Goal: Obtain resource: Obtain resource

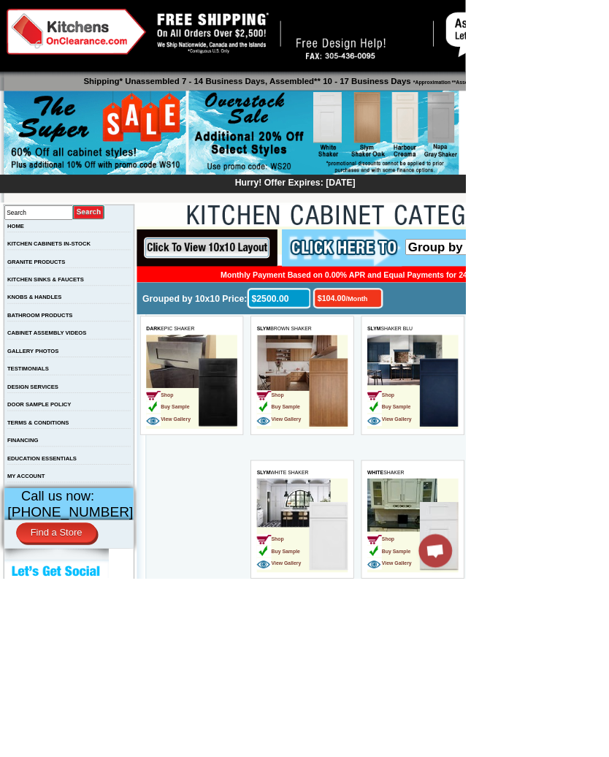
click at [283, 278] on input "image" at bounding box center [228, 254] width 184 height 48
click at [423, 253] on img at bounding box center [404, 254] width 157 height 48
click at [429, 253] on img at bounding box center [404, 254] width 157 height 48
click at [406, 255] on img at bounding box center [404, 254] width 157 height 48
click at [492, 259] on select "Group by 10x10 Price Group by Color" at bounding box center [578, 252] width 183 height 21
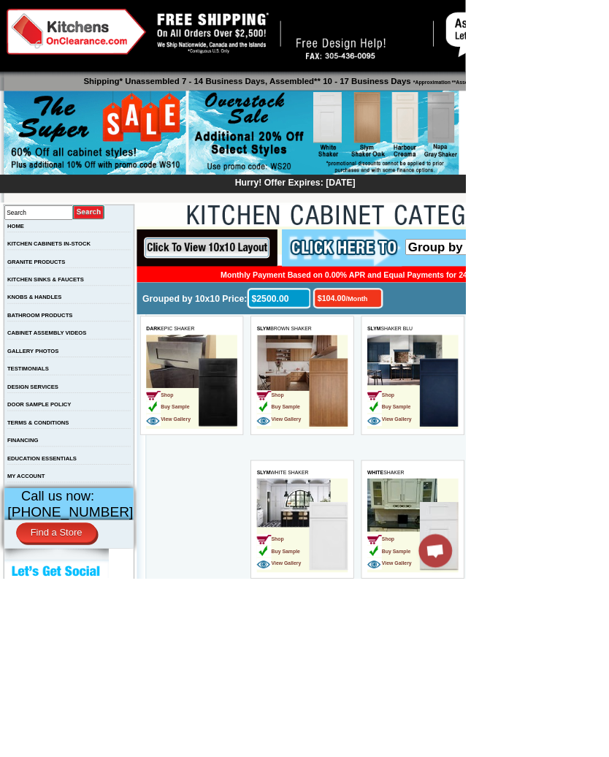
click at [131, 174] on img at bounding box center [124, 175] width 238 height 112
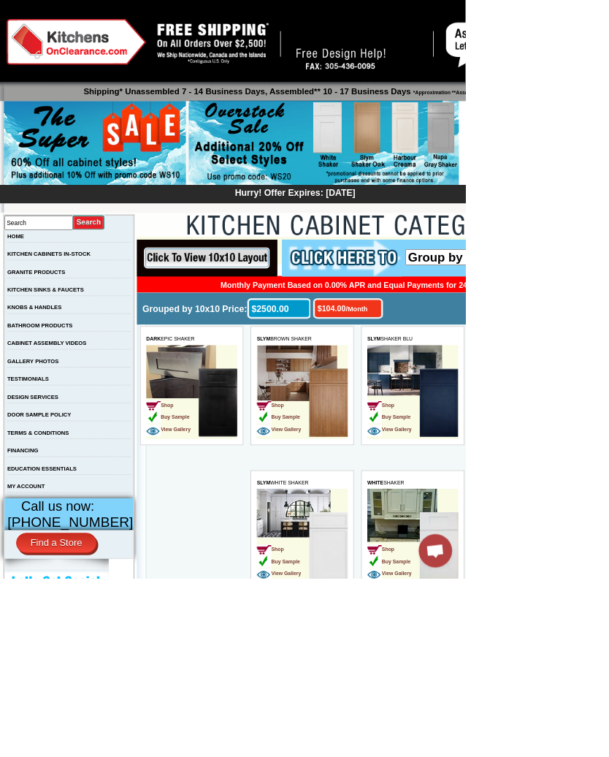
click at [196, 186] on img at bounding box center [124, 188] width 238 height 112
click at [118, 335] on link "KITCHEN CABINETS IN-STOCK" at bounding box center [63, 332] width 109 height 8
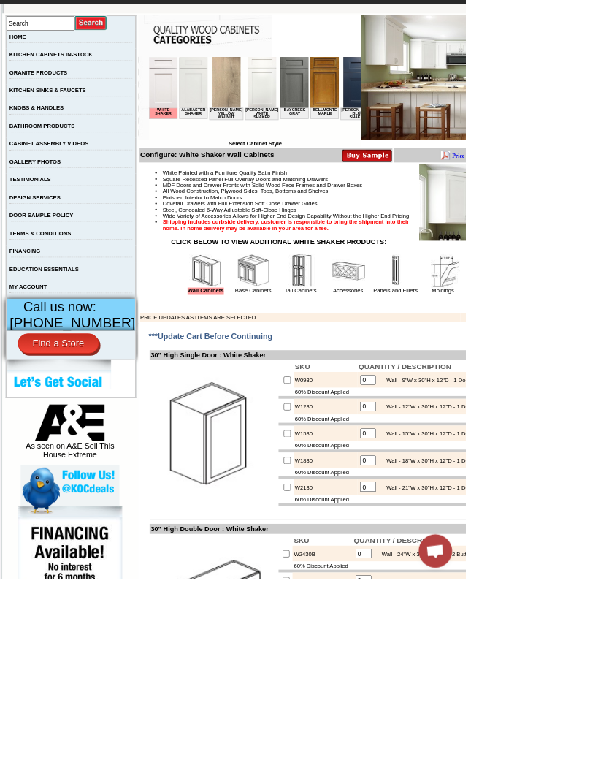
scroll to position [259, 0]
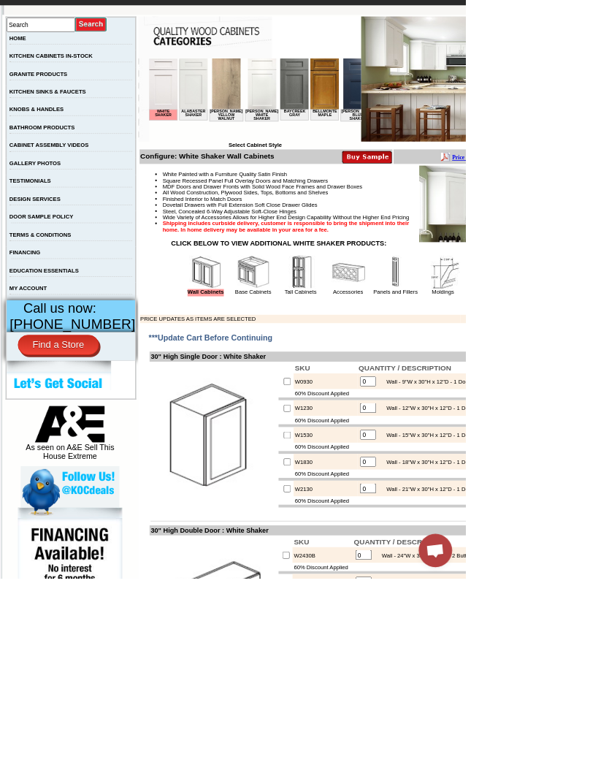
click at [379, 378] on img at bounding box center [394, 357] width 44 height 44
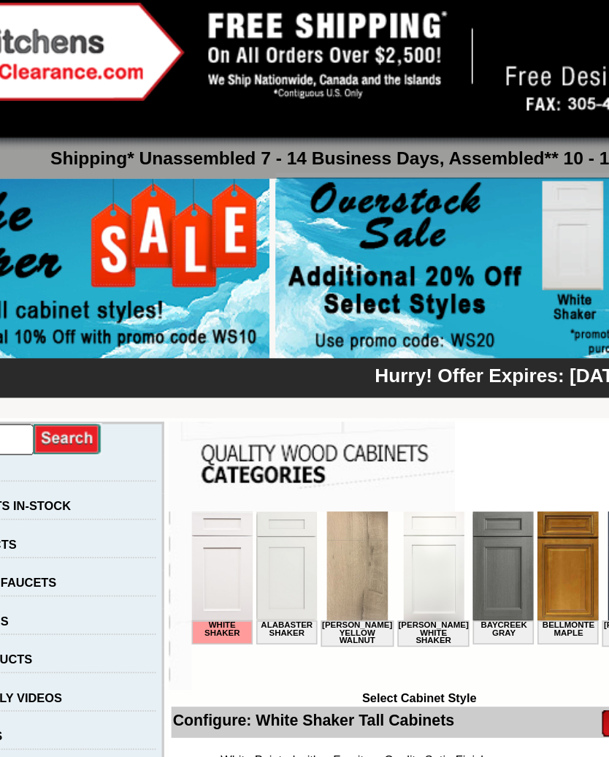
click at [268, 177] on img at bounding box center [422, 187] width 353 height 112
click at [264, 201] on img at bounding box center [422, 187] width 353 height 112
click at [260, 189] on img at bounding box center [422, 187] width 353 height 112
click at [267, 180] on img at bounding box center [422, 187] width 353 height 112
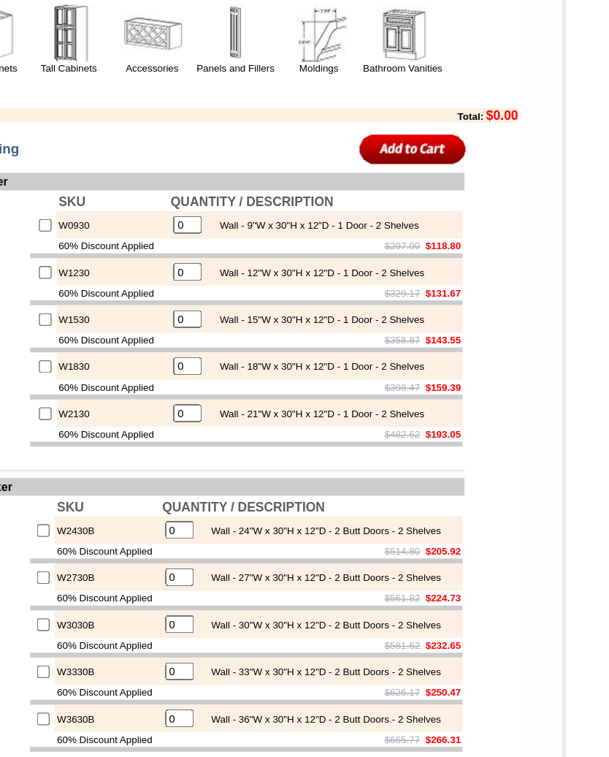
scroll to position [568, 188]
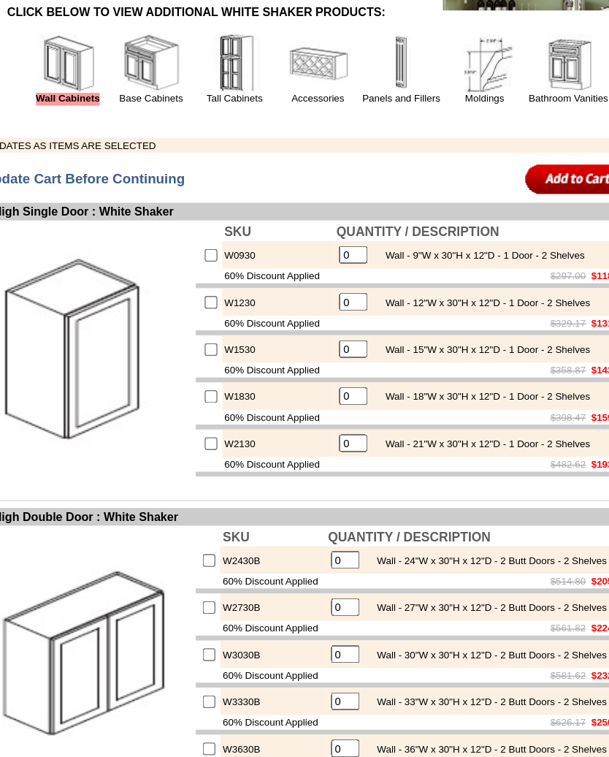
click at [60, 69] on img at bounding box center [82, 47] width 44 height 44
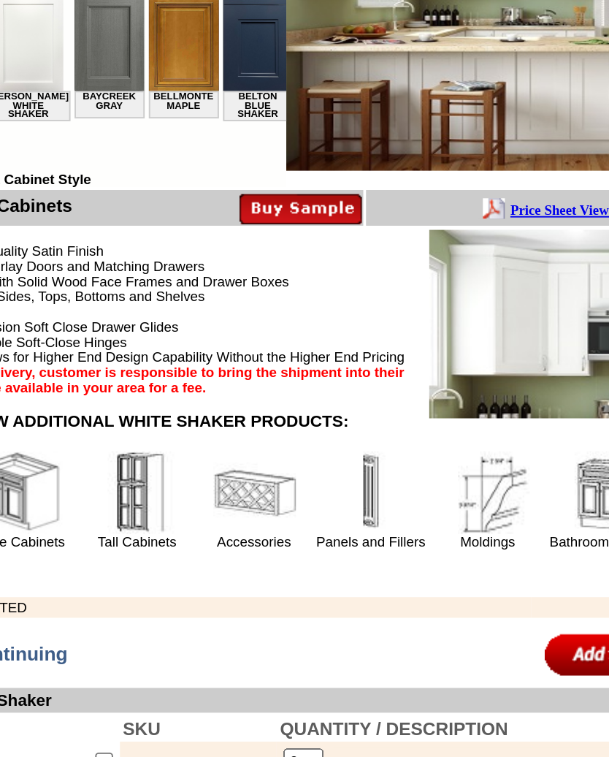
scroll to position [353, 123]
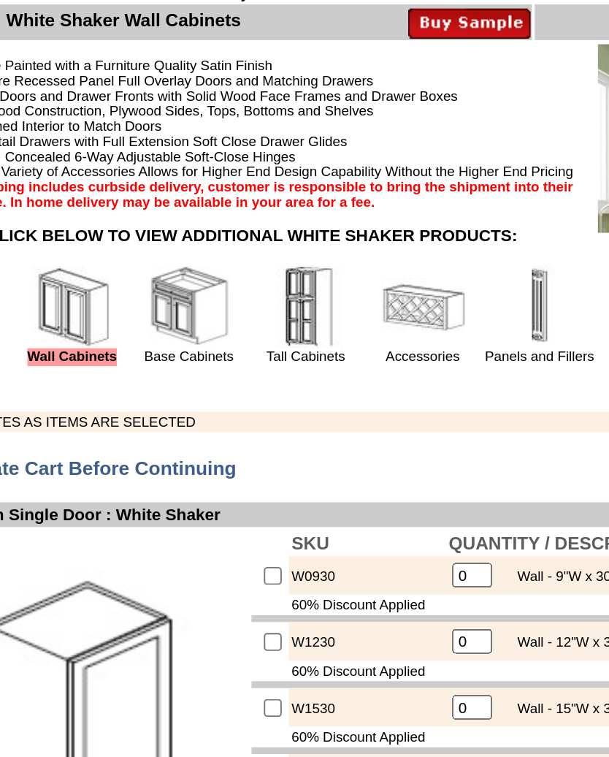
click at [184, 284] on link "Base Cabinets" at bounding box center [207, 288] width 47 height 8
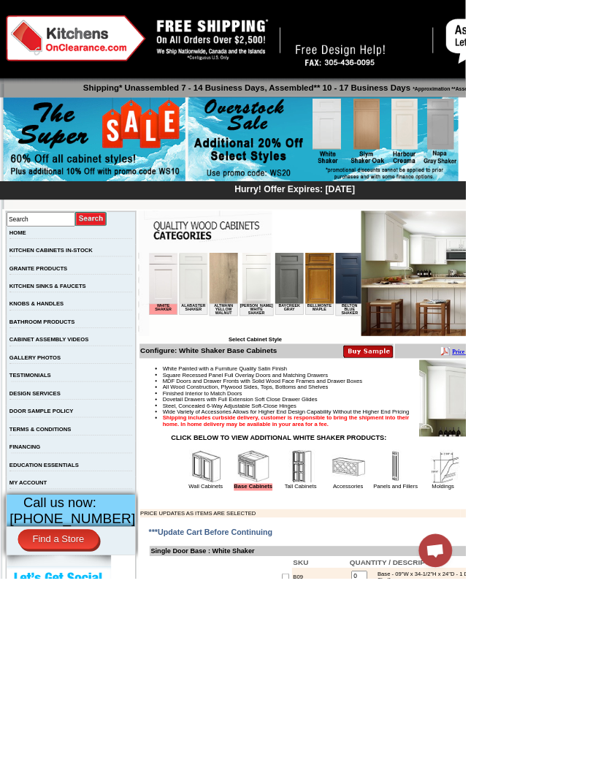
scroll to position [5, 0]
click at [557, 357] on b "Price Sheet View in PDF Format" at bounding box center [507, 354] width 102 height 8
